Goal: Check status: Verify the current state of an ongoing process or item

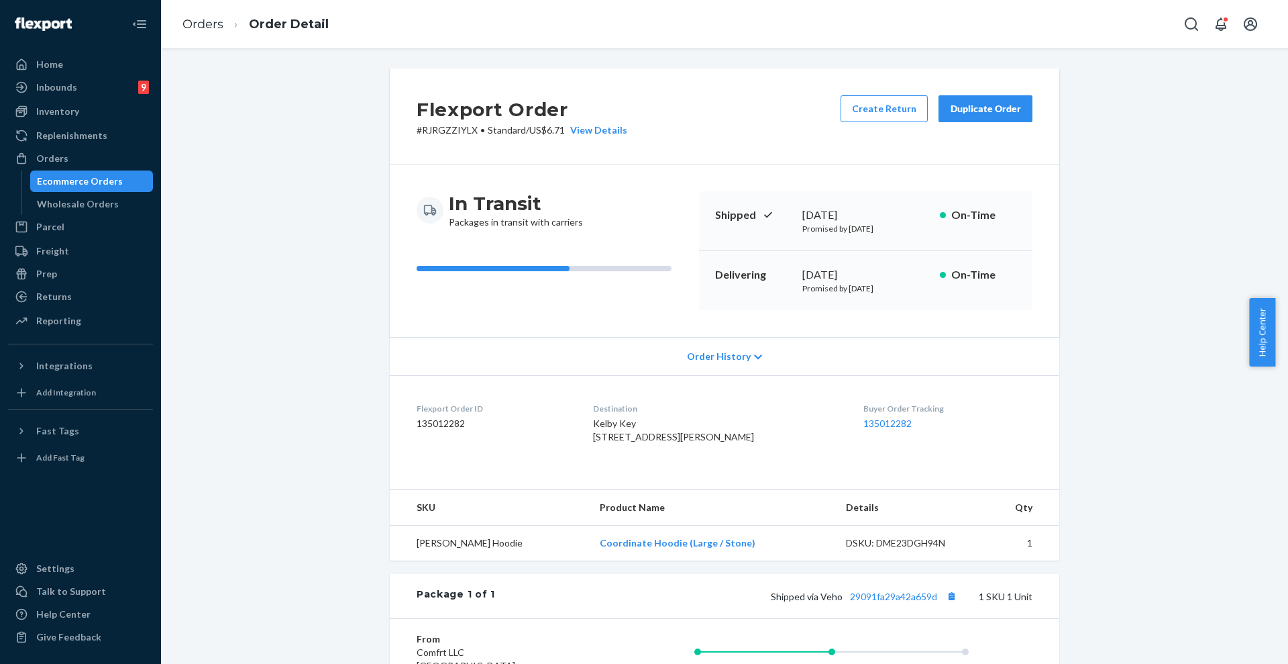
click at [66, 164] on div "Orders" at bounding box center [80, 158] width 142 height 19
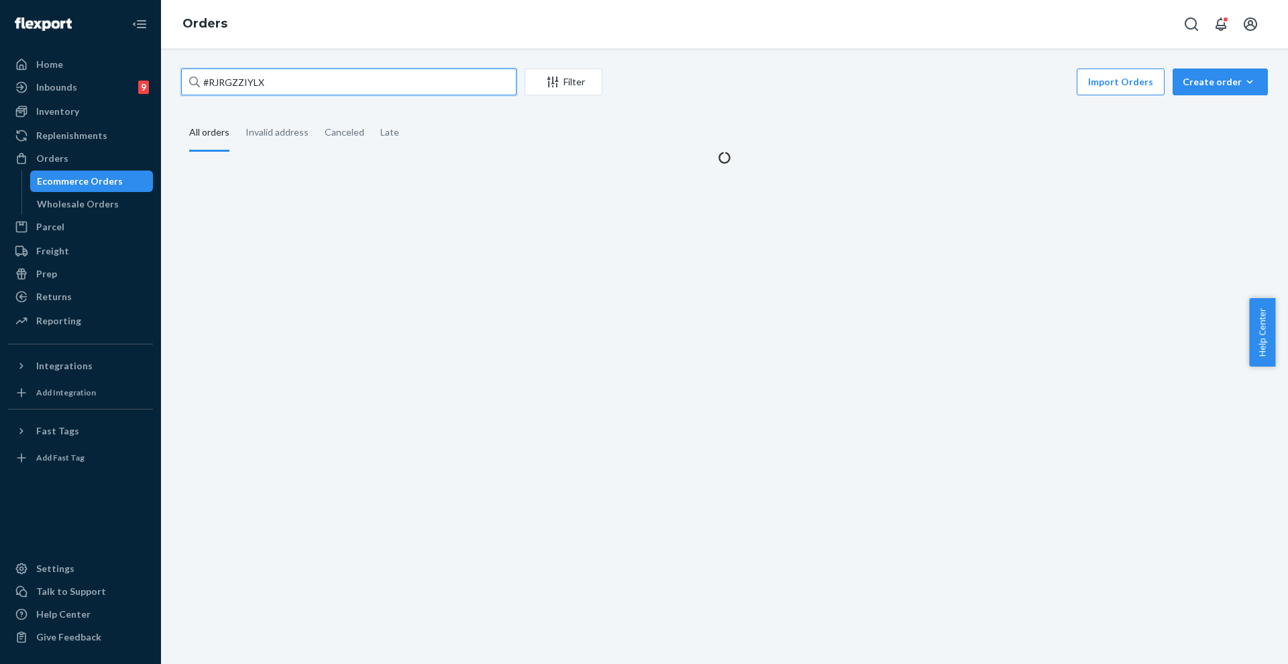
click at [313, 88] on input "#RJRGZZIYLX" at bounding box center [349, 81] width 336 height 27
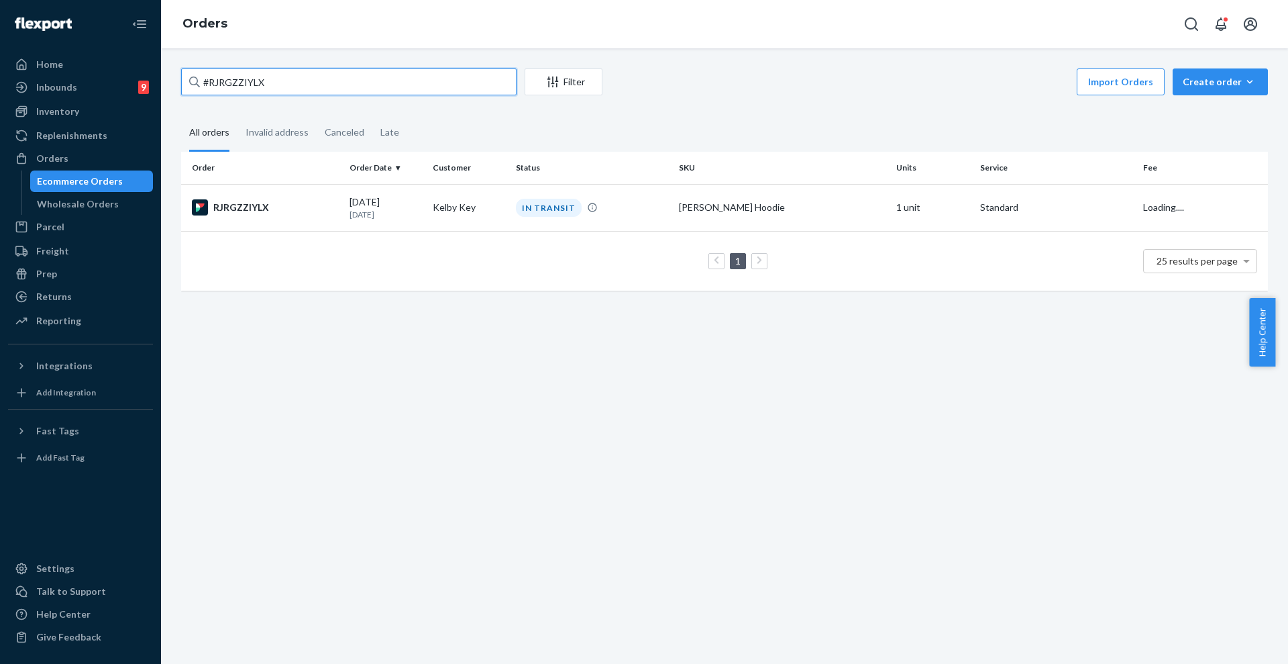
paste input "HJEDMZITEE"
type input "#HJEDMZITEE"
click at [407, 221] on td "[DATE] [DATE]" at bounding box center [385, 207] width 83 height 47
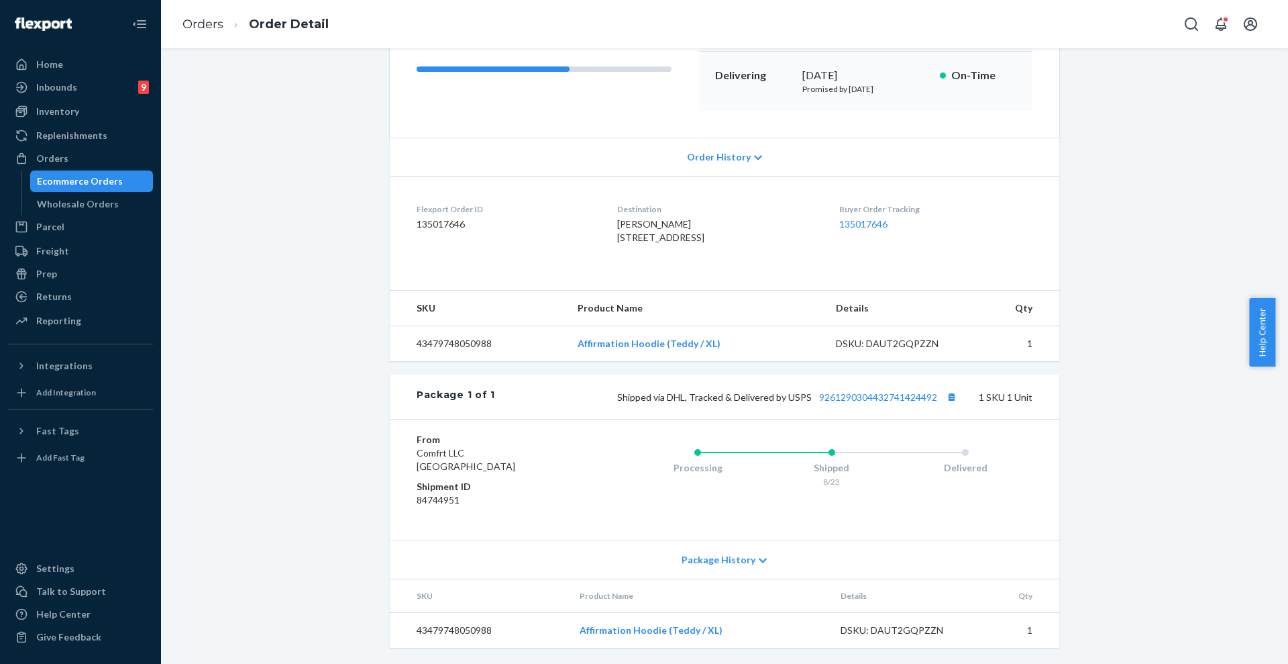
scroll to position [226, 0]
click at [948, 399] on button "Copy tracking number" at bounding box center [951, 396] width 17 height 17
